Goal: Task Accomplishment & Management: Complete application form

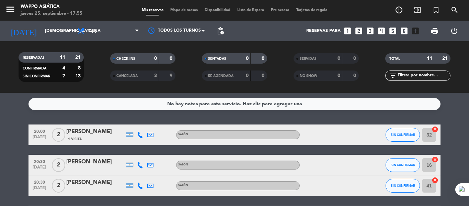
click at [357, 34] on icon "looks_two" at bounding box center [358, 30] width 9 height 9
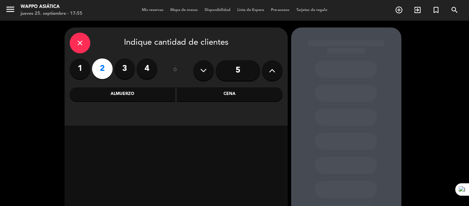
click at [231, 93] on div "Cena" at bounding box center [230, 94] width 106 height 14
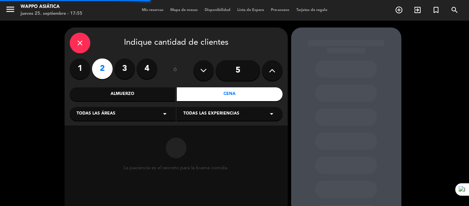
click at [130, 113] on div "Todas las áreas arrow_drop_down" at bounding box center [123, 114] width 106 height 14
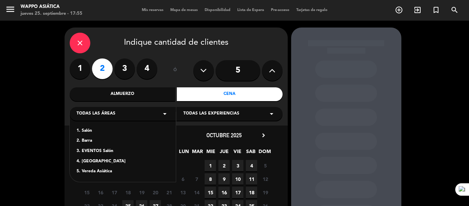
click at [88, 131] on div "1. Salón" at bounding box center [123, 130] width 92 height 7
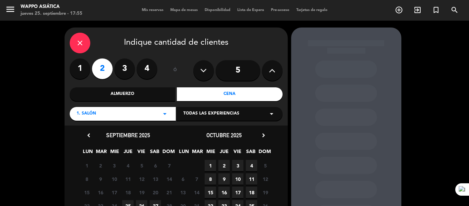
scroll to position [65, 0]
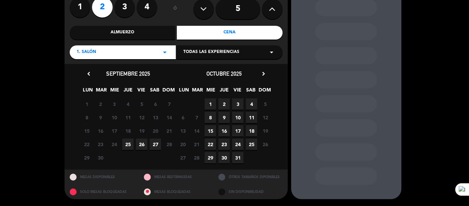
click at [128, 144] on span "25" at bounding box center [127, 143] width 11 height 11
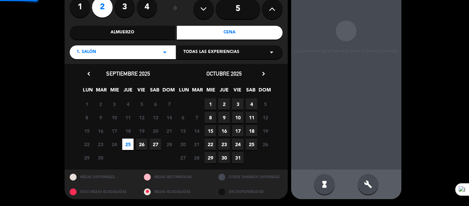
scroll to position [27, 0]
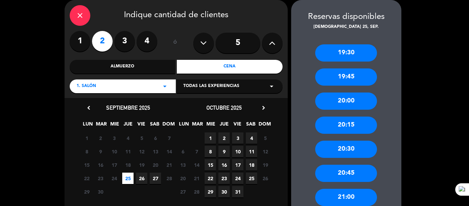
click at [324, 195] on div "21:00" at bounding box center [346, 196] width 62 height 17
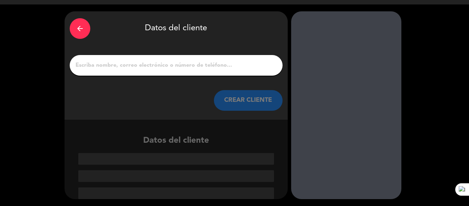
click at [163, 62] on input "1" at bounding box center [176, 65] width 203 height 10
paste input "[PERSON_NAME]"
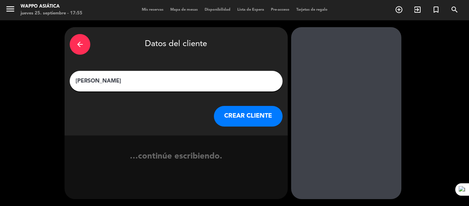
scroll to position [0, 0]
type input "[PERSON_NAME]"
click at [243, 125] on button "CREAR CLIENTE" at bounding box center [248, 116] width 69 height 21
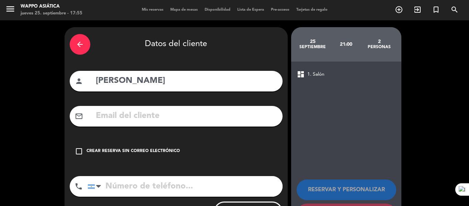
click at [189, 123] on input "text" at bounding box center [186, 116] width 182 height 14
paste input "[EMAIL_ADDRESS][DOMAIN_NAME]"
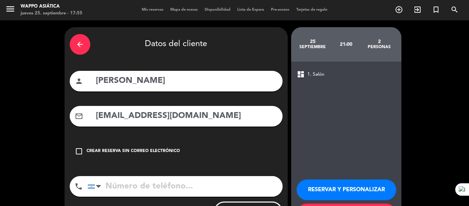
scroll to position [49, 0]
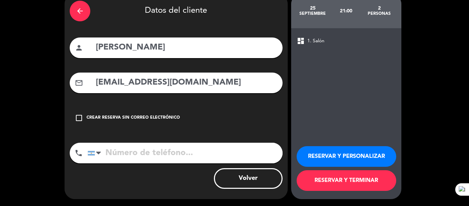
type input "[EMAIL_ADDRESS][DOMAIN_NAME]"
click at [127, 148] on input "tel" at bounding box center [185, 152] width 195 height 21
paste input "[PHONE_NUMBER]"
type input "[PHONE_NUMBER]"
click at [327, 173] on button "RESERVAR Y TERMINAR" at bounding box center [347, 180] width 100 height 21
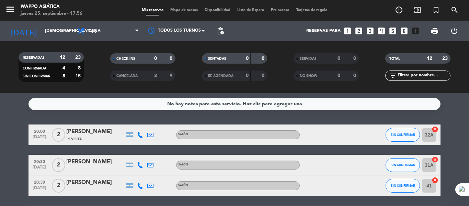
click at [330, 118] on div "No hay notas para este servicio. Haz clic para agregar una 20:00 [DATE] 2 [PERS…" at bounding box center [234, 149] width 469 height 113
click at [140, 138] on icon at bounding box center [140, 134] width 6 height 6
click at [137, 121] on span "Copiar" at bounding box center [130, 117] width 14 height 7
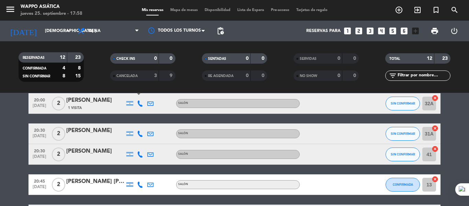
scroll to position [33, 0]
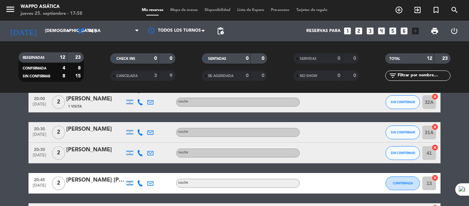
click at [143, 135] on icon at bounding box center [140, 132] width 6 height 6
click at [135, 121] on span "Copiar" at bounding box center [130, 117] width 14 height 7
click at [140, 156] on icon at bounding box center [140, 153] width 6 height 6
click at [132, 142] on span "Copiar" at bounding box center [130, 138] width 14 height 7
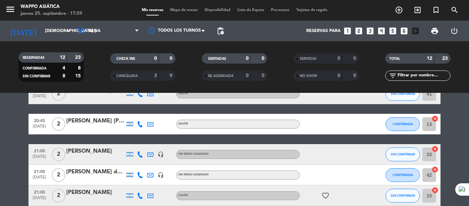
scroll to position [93, 0]
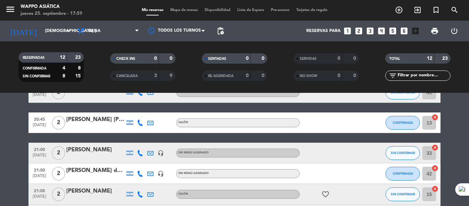
click at [140, 126] on icon at bounding box center [140, 122] width 6 height 6
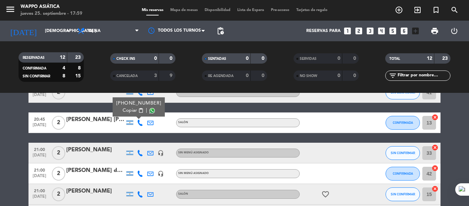
click at [137, 114] on span "Copiar" at bounding box center [130, 110] width 14 height 7
click at [138, 156] on icon at bounding box center [140, 153] width 6 height 6
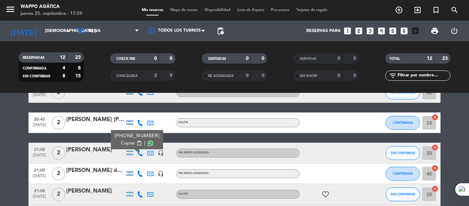
click at [135, 147] on span "Copiar" at bounding box center [128, 142] width 14 height 7
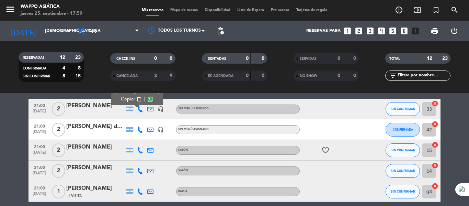
scroll to position [137, 0]
click at [141, 132] on icon at bounding box center [140, 129] width 6 height 6
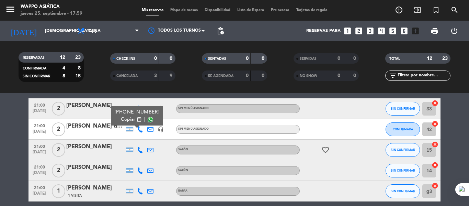
click at [135, 123] on span "Copiar" at bounding box center [128, 119] width 14 height 7
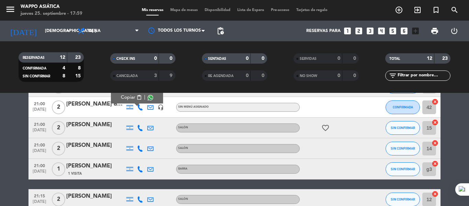
scroll to position [161, 0]
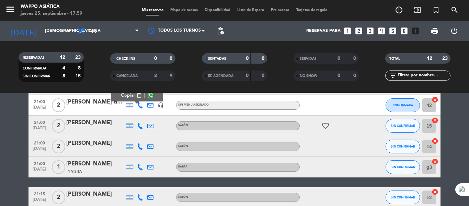
click at [140, 129] on icon at bounding box center [140, 126] width 6 height 6
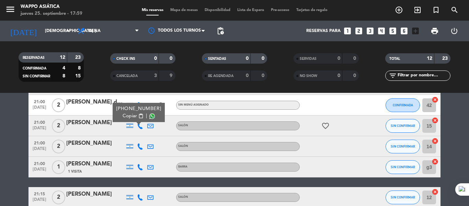
click at [136, 119] on span "Copiar" at bounding box center [130, 115] width 14 height 7
click at [138, 149] on icon at bounding box center [140, 146] width 6 height 6
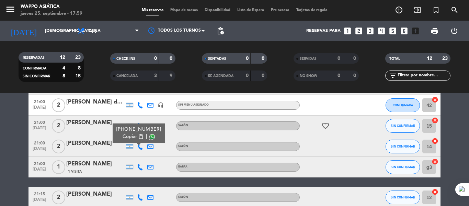
click at [134, 140] on span "Copiar" at bounding box center [130, 136] width 14 height 7
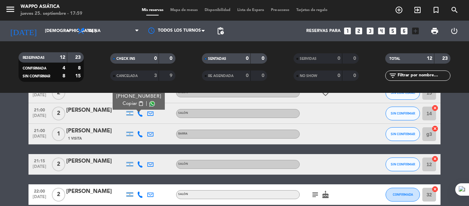
scroll to position [195, 0]
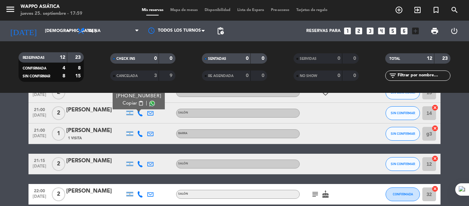
click at [142, 137] on icon at bounding box center [140, 133] width 6 height 6
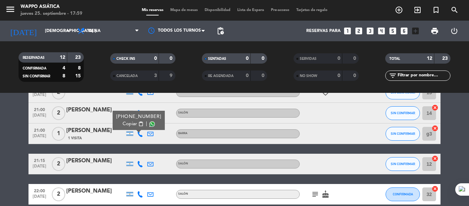
click at [131, 127] on span "Copiar" at bounding box center [130, 123] width 14 height 7
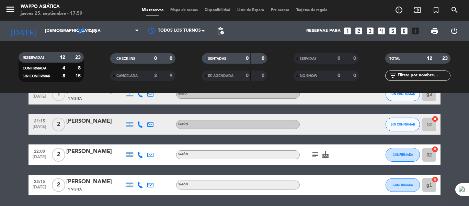
scroll to position [242, 0]
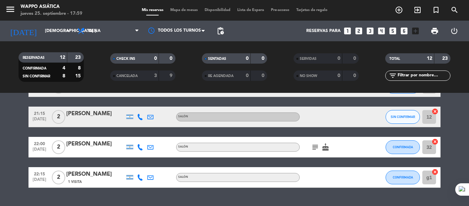
click at [140, 120] on icon at bounding box center [140, 117] width 6 height 6
click at [132, 113] on span "Copiar" at bounding box center [130, 109] width 14 height 7
click at [316, 151] on icon "subject" at bounding box center [315, 147] width 8 height 8
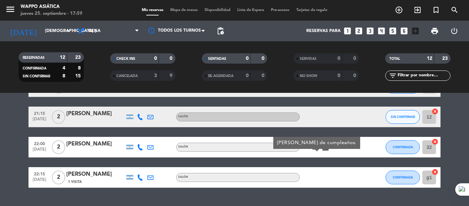
click at [137, 150] on icon at bounding box center [140, 147] width 6 height 6
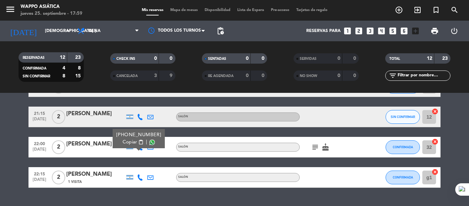
click at [133, 145] on span "Copiar" at bounding box center [130, 141] width 14 height 7
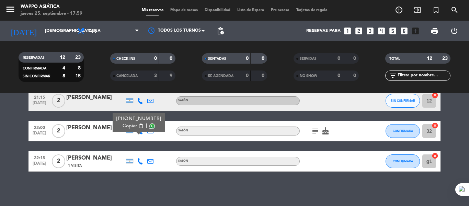
scroll to position [276, 0]
click at [139, 160] on icon at bounding box center [140, 161] width 6 height 6
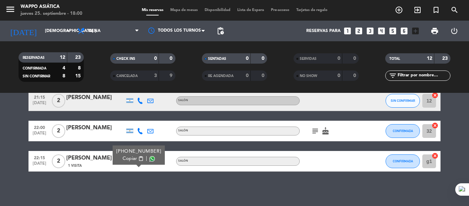
click at [135, 155] on span "Copiar" at bounding box center [130, 158] width 14 height 7
